Goal: Book appointment/travel/reservation

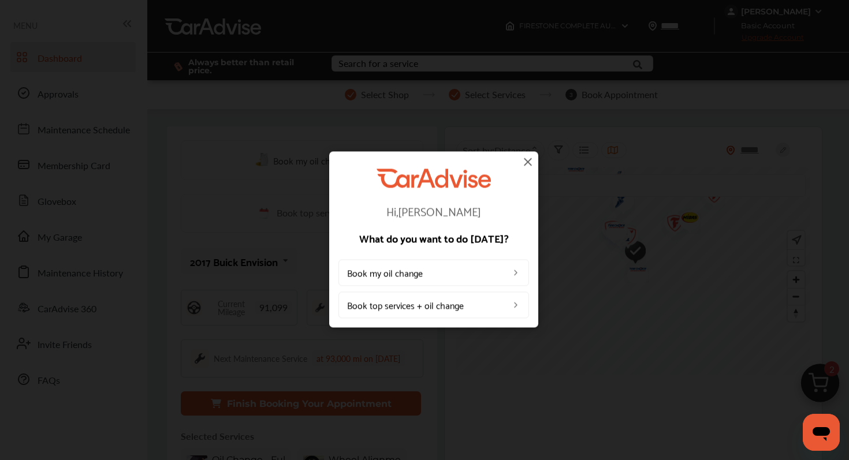
click at [460, 272] on link "Book my oil change" at bounding box center [433, 272] width 191 height 27
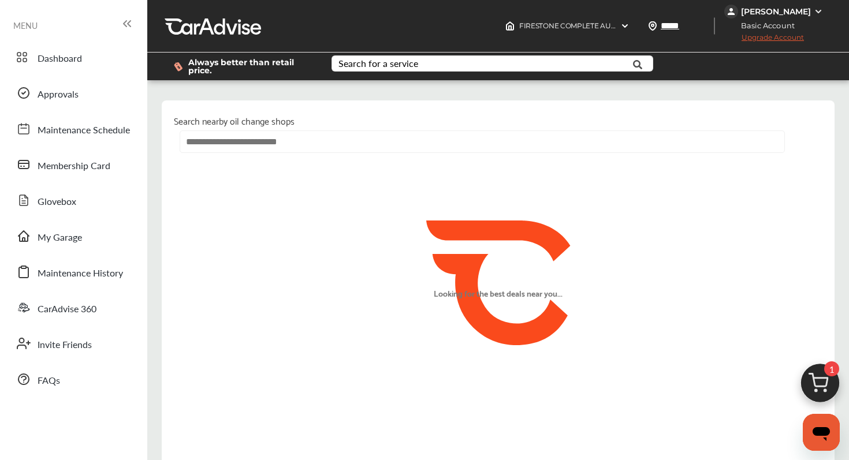
click at [300, 144] on input "text" at bounding box center [482, 142] width 605 height 23
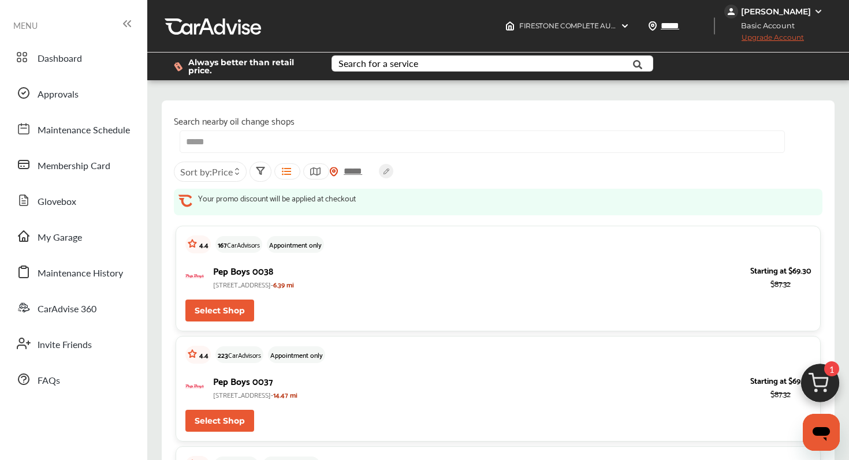
type input "*****"
click at [787, 11] on div "[PERSON_NAME]" at bounding box center [776, 11] width 70 height 10
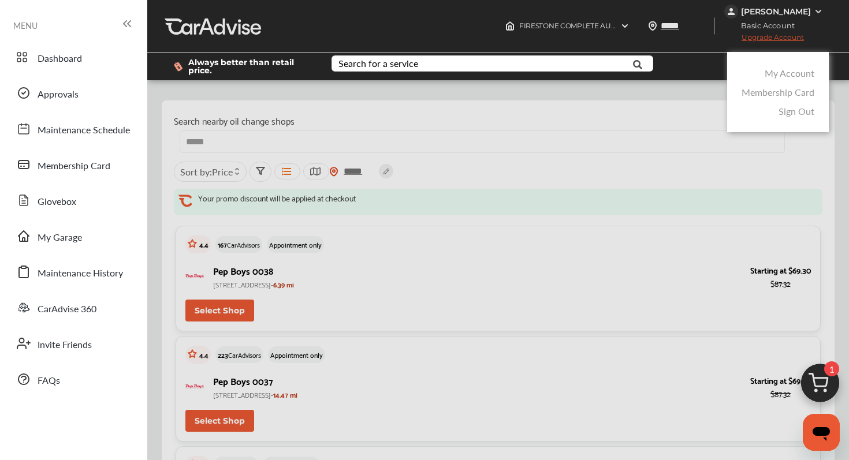
click at [787, 11] on div at bounding box center [424, 259] width 849 height 518
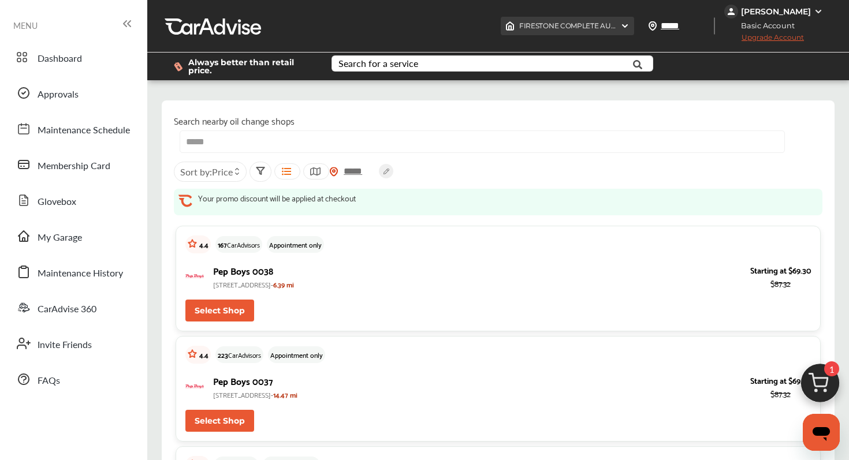
click at [630, 24] on img at bounding box center [624, 25] width 9 height 9
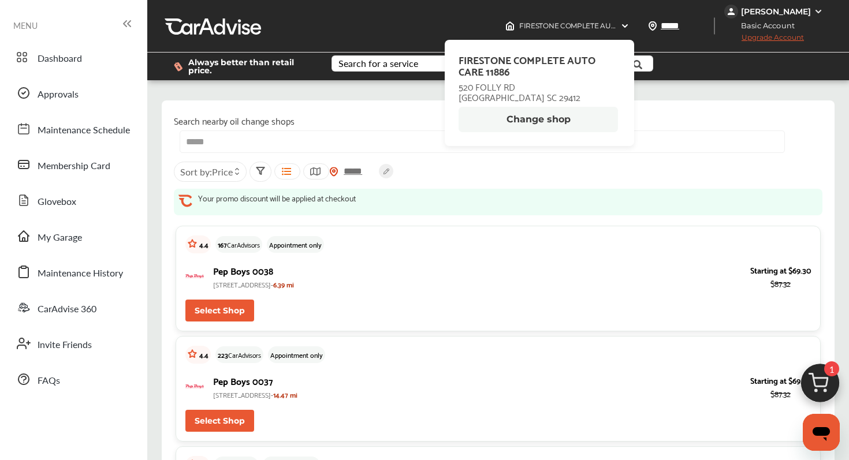
click at [543, 121] on button "Change shop" at bounding box center [538, 119] width 159 height 25
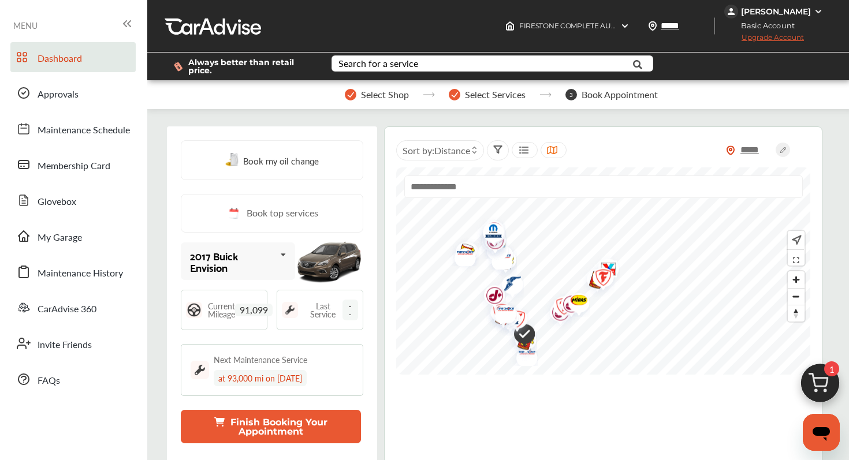
click at [282, 161] on span "Book my oil change" at bounding box center [281, 160] width 76 height 16
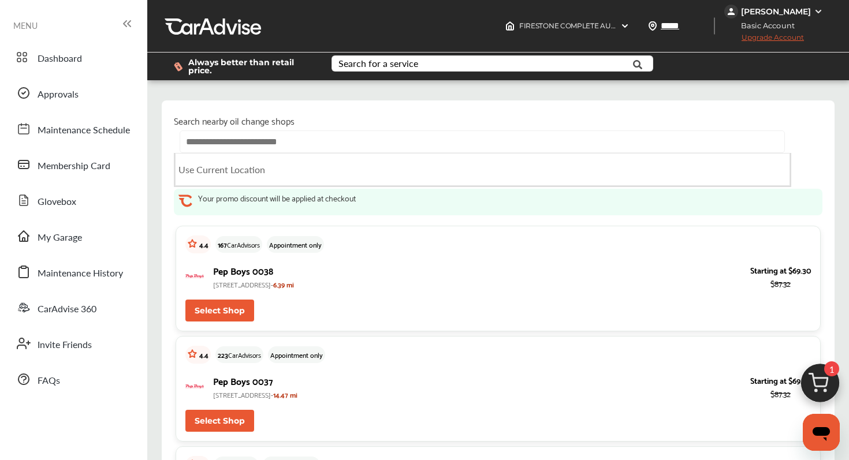
click at [291, 145] on input "text" at bounding box center [482, 142] width 605 height 23
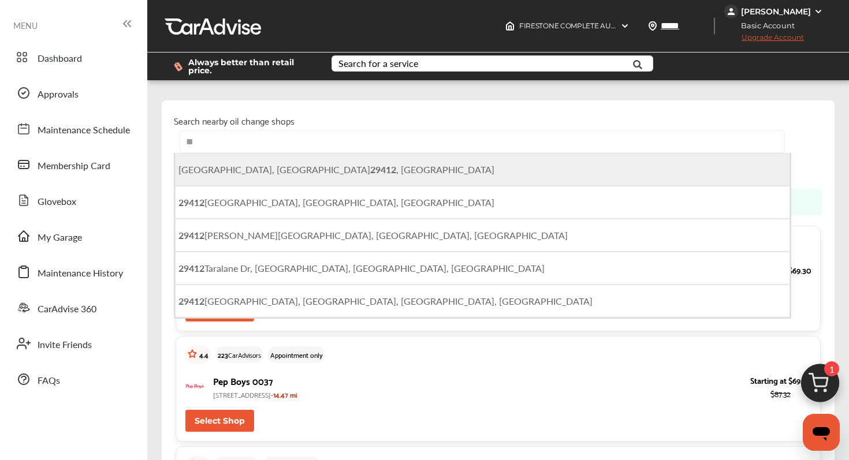
type input "*"
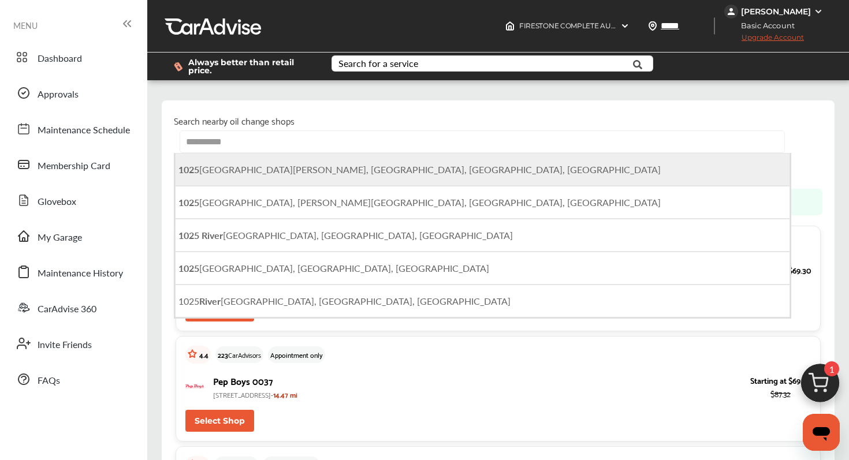
click at [338, 174] on span "[STREET_ADDRESS][PERSON_NAME]" at bounding box center [419, 169] width 482 height 13
type input "**********"
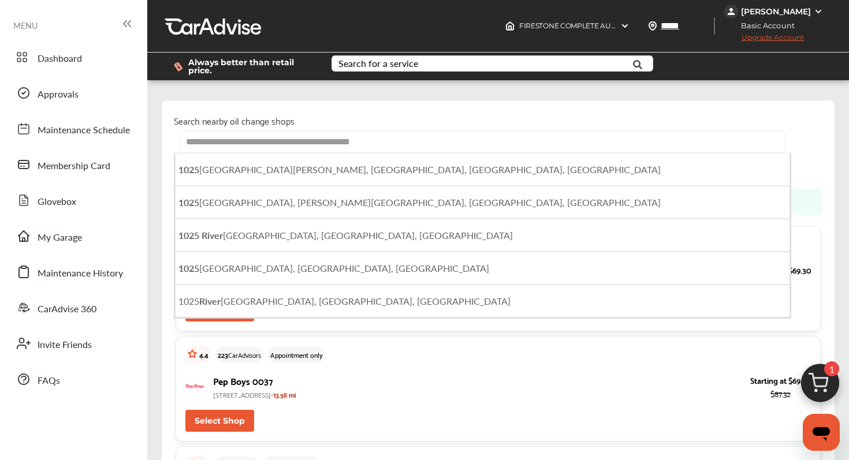
click at [451, 144] on input "**********" at bounding box center [482, 142] width 605 height 23
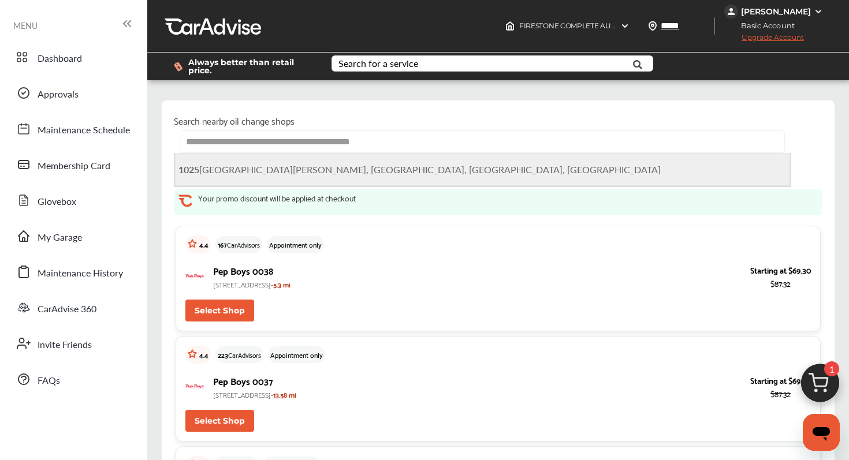
click at [400, 167] on li "[STREET_ADDRESS][PERSON_NAME]" at bounding box center [482, 169] width 615 height 33
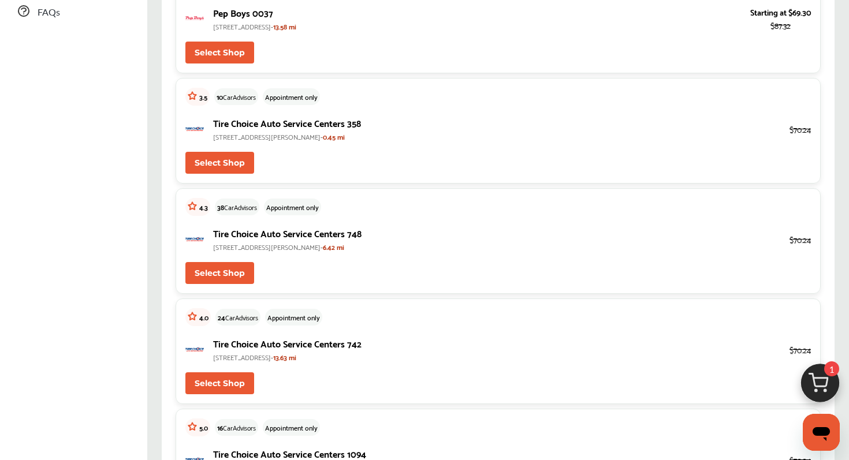
scroll to position [370, 0]
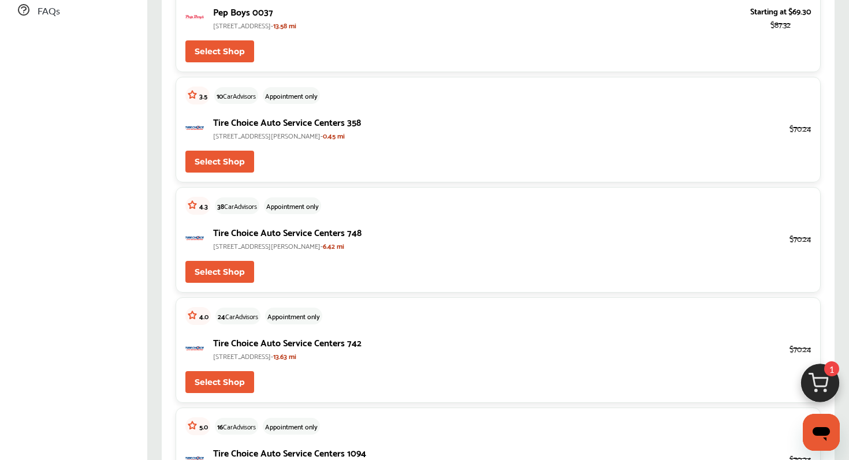
click at [233, 159] on button "Select Shop" at bounding box center [219, 162] width 69 height 22
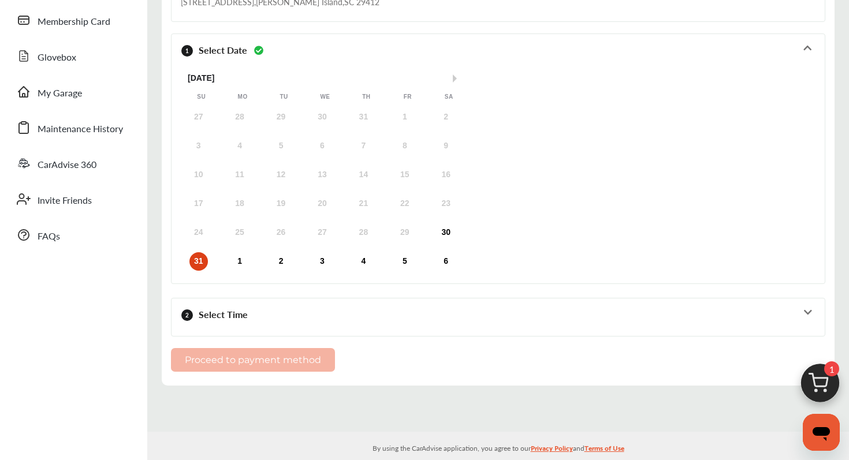
scroll to position [159, 0]
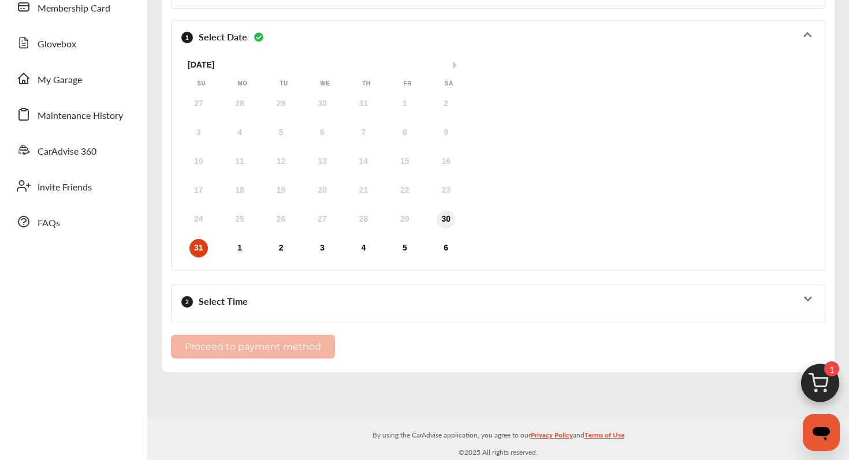
click at [443, 215] on div "30" at bounding box center [446, 219] width 18 height 18
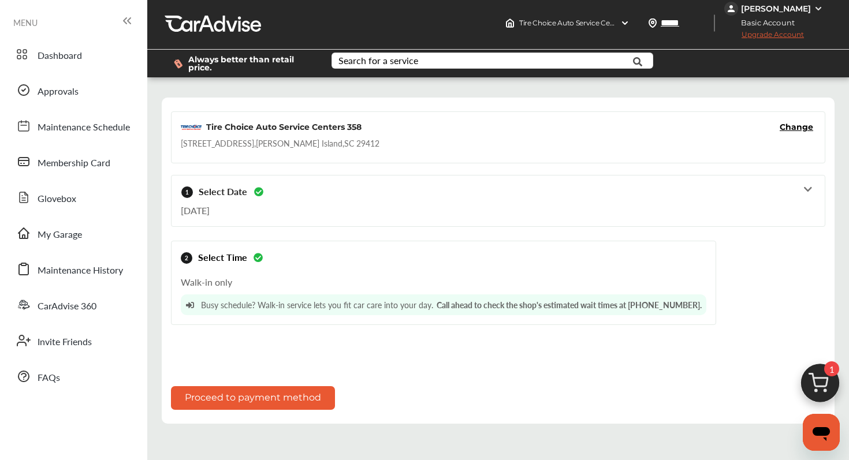
scroll to position [0, 0]
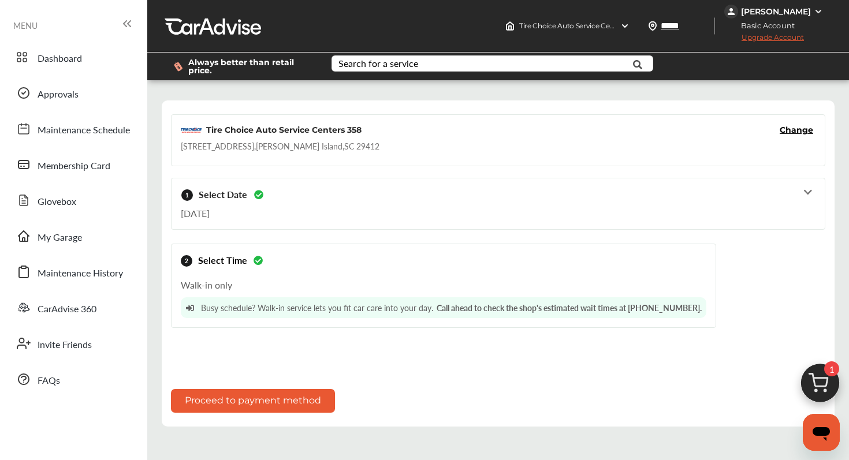
click at [243, 399] on button "Proceed to payment method" at bounding box center [253, 401] width 164 height 24
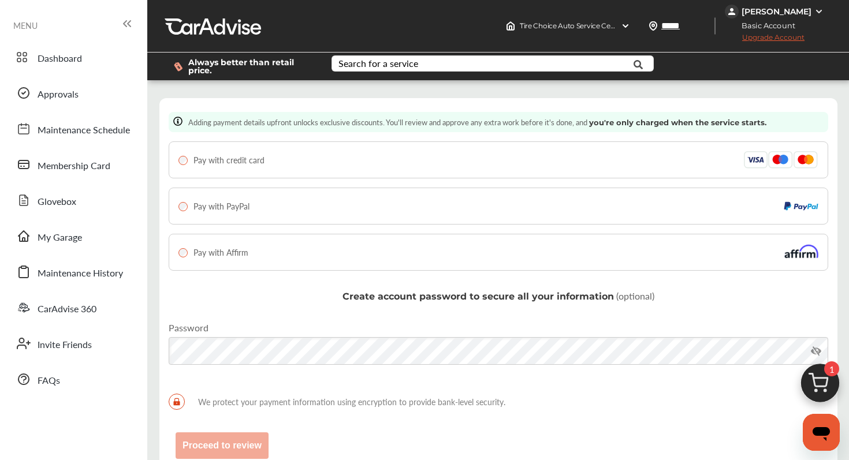
click at [357, 160] on div "Pay with credit card" at bounding box center [498, 159] width 640 height 17
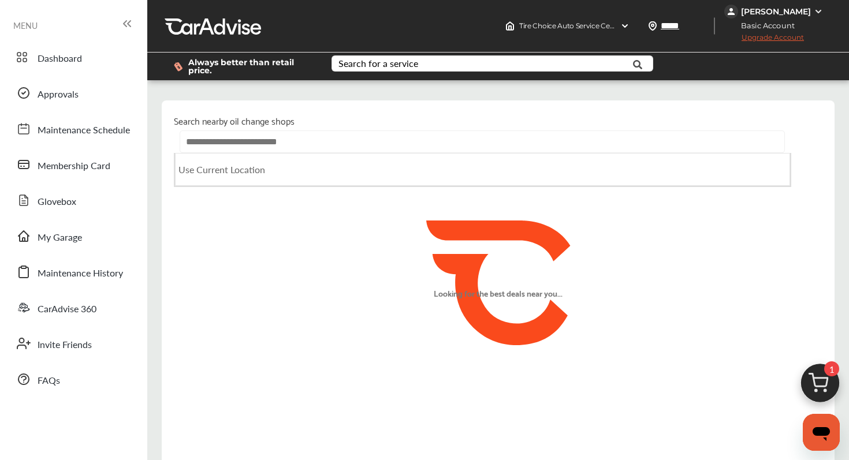
click at [246, 144] on input "text" at bounding box center [482, 142] width 605 height 23
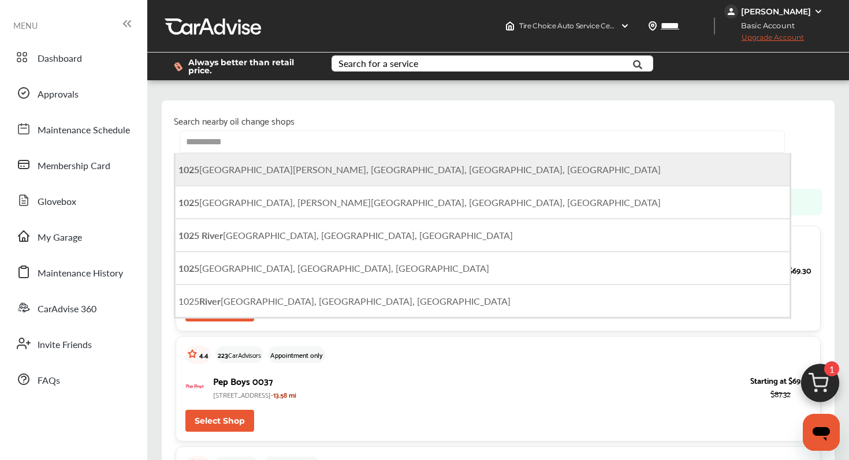
click at [268, 163] on li "[STREET_ADDRESS][PERSON_NAME]" at bounding box center [482, 169] width 615 height 33
type input "**********"
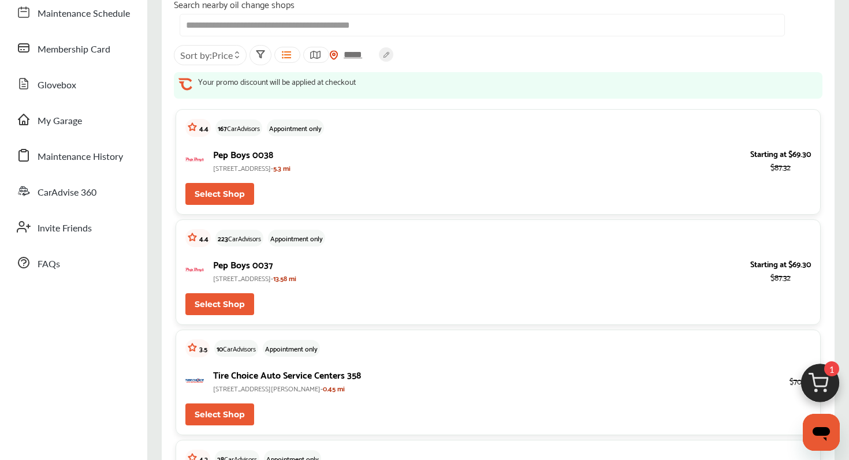
scroll to position [118, 0]
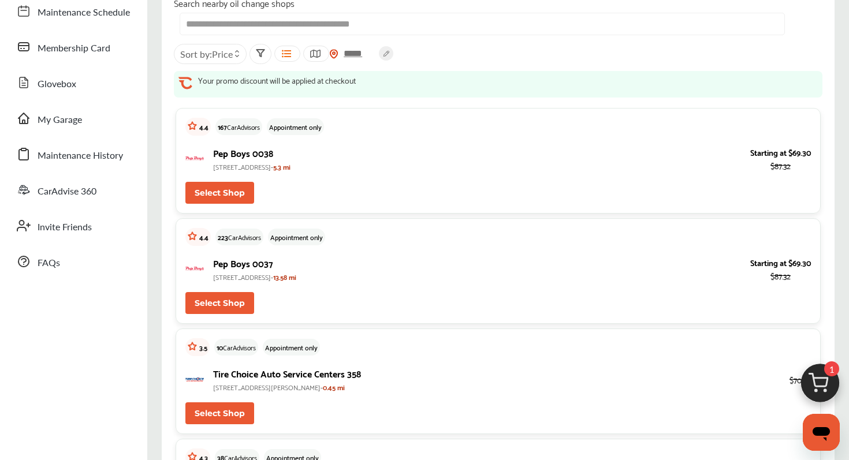
click at [220, 55] on span "Price" at bounding box center [222, 53] width 21 height 13
click at [217, 101] on span "Distance" at bounding box center [223, 103] width 31 height 10
click at [196, 98] on label at bounding box center [199, 98] width 17 height 0
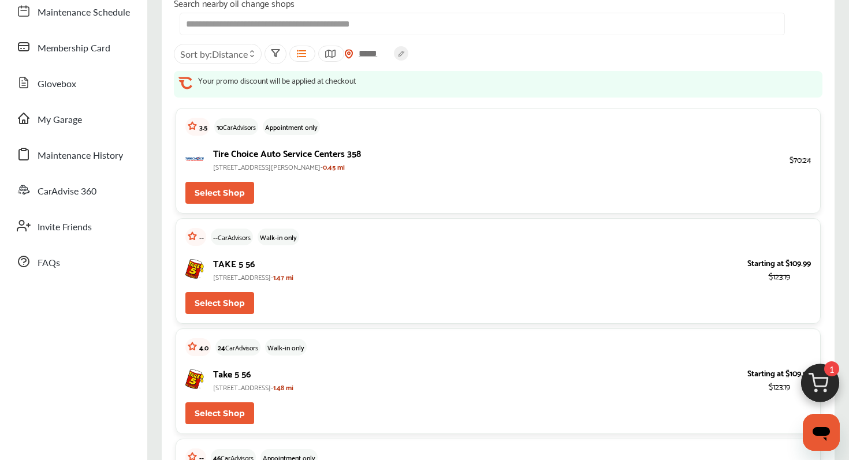
click at [218, 57] on span "Distance" at bounding box center [230, 53] width 36 height 13
click at [211, 79] on label at bounding box center [214, 79] width 17 height 0
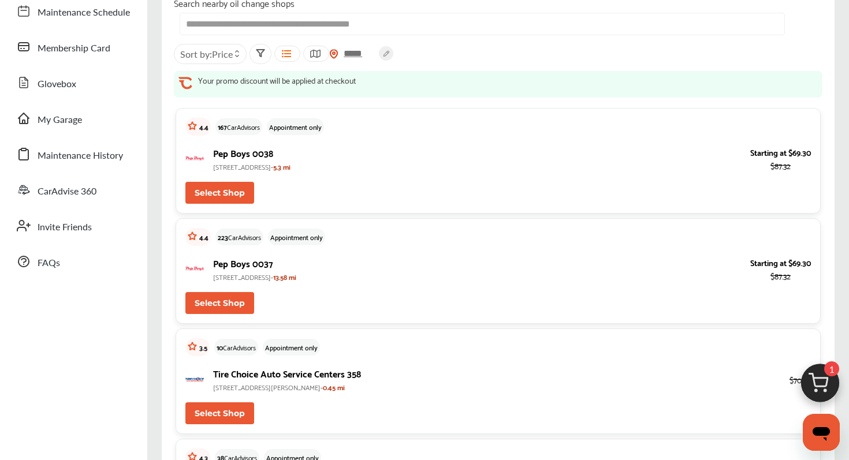
click at [228, 57] on span "Price" at bounding box center [222, 53] width 21 height 13
click at [196, 98] on label at bounding box center [199, 98] width 17 height 0
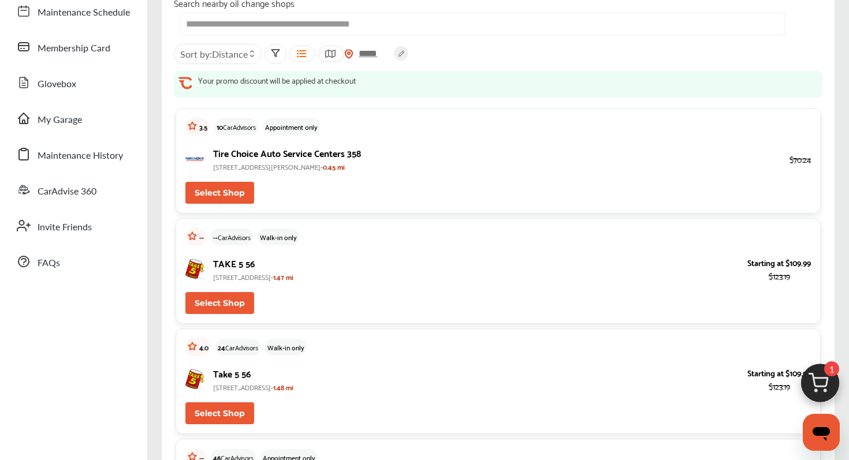
click at [207, 48] on span "Sort by : Distance" at bounding box center [214, 53] width 68 height 13
click at [211, 79] on label at bounding box center [214, 79] width 17 height 0
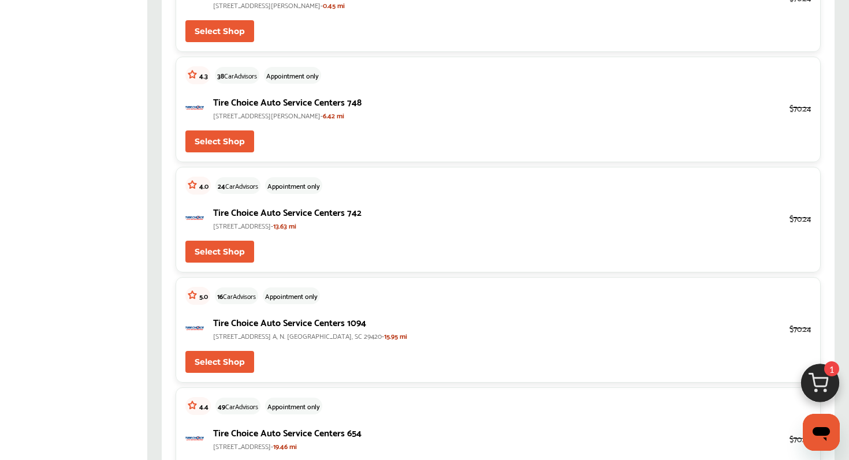
scroll to position [501, 0]
